Goal: Transaction & Acquisition: Purchase product/service

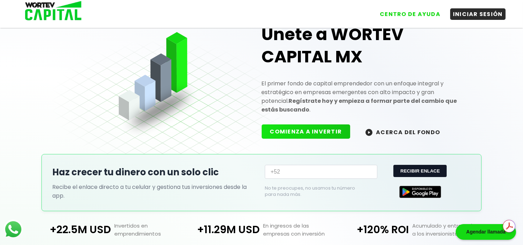
scroll to position [39, 0]
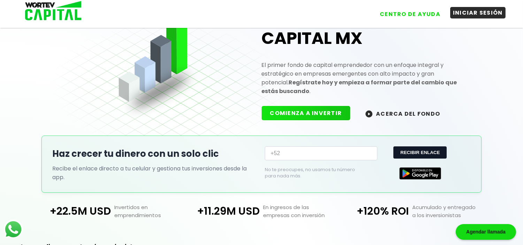
click at [492, 16] on button "INICIAR SESIÓN" at bounding box center [477, 12] width 55 height 11
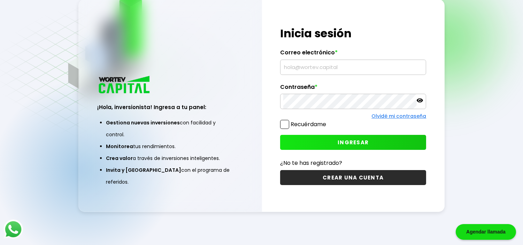
click at [333, 70] on input "text" at bounding box center [353, 67] width 140 height 15
type input "[EMAIL_ADDRESS][DOMAIN_NAME]"
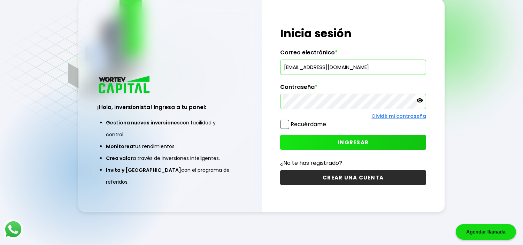
click at [320, 142] on button "INGRESAR" at bounding box center [353, 142] width 146 height 15
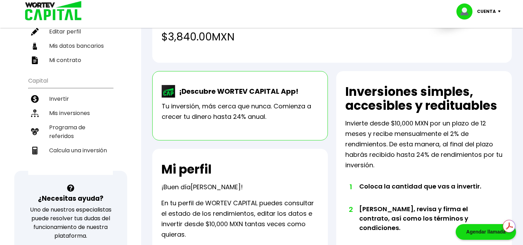
scroll to position [116, 0]
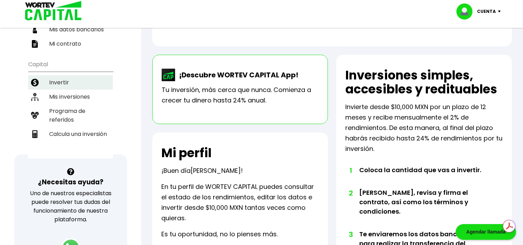
click at [50, 78] on li "Invertir" at bounding box center [70, 82] width 85 height 14
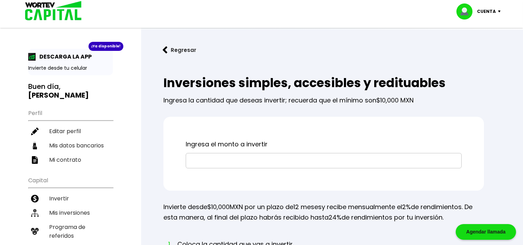
click at [256, 166] on input "text" at bounding box center [323, 160] width 269 height 15
type input "$10,000"
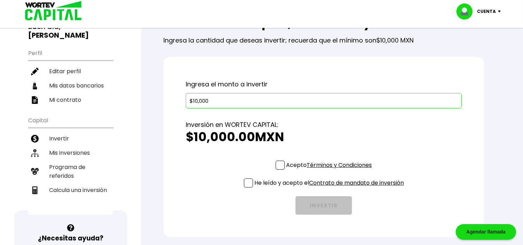
scroll to position [77, 0]
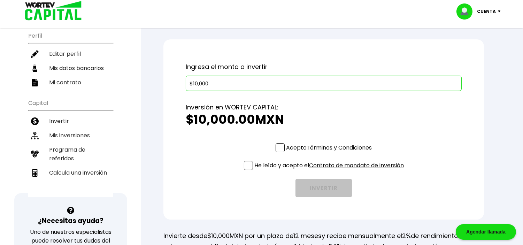
click at [281, 147] on span at bounding box center [279, 147] width 9 height 9
click at [330, 153] on input "Acepto Términos y Condiciones" at bounding box center [330, 153] width 0 height 0
click at [249, 164] on span at bounding box center [248, 165] width 9 height 9
click at [330, 171] on input "He leído y acepto el Contrato de mandato de inversión" at bounding box center [330, 171] width 0 height 0
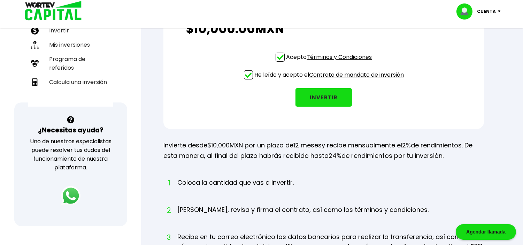
scroll to position [193, 0]
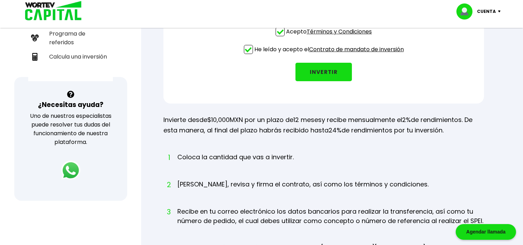
click at [332, 70] on button "INVERTIR" at bounding box center [323, 72] width 56 height 18
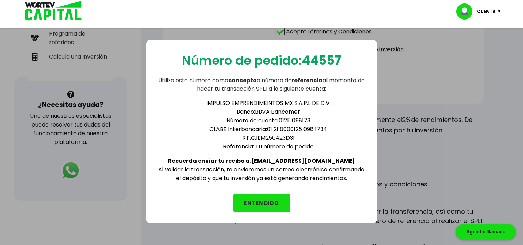
click at [507, 118] on div "Número de pedido: 44557 Utiliza este número como concepto o número de referenci…" at bounding box center [261, 144] width 523 height 245
click at [276, 200] on button "ENTENDIDO" at bounding box center [261, 203] width 56 height 18
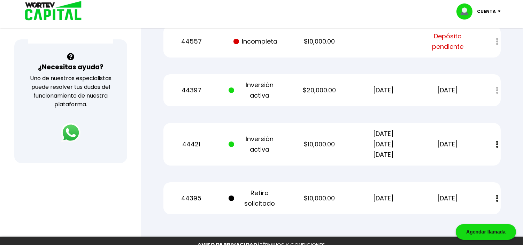
scroll to position [271, 0]
